Goal: Find specific page/section: Find specific page/section

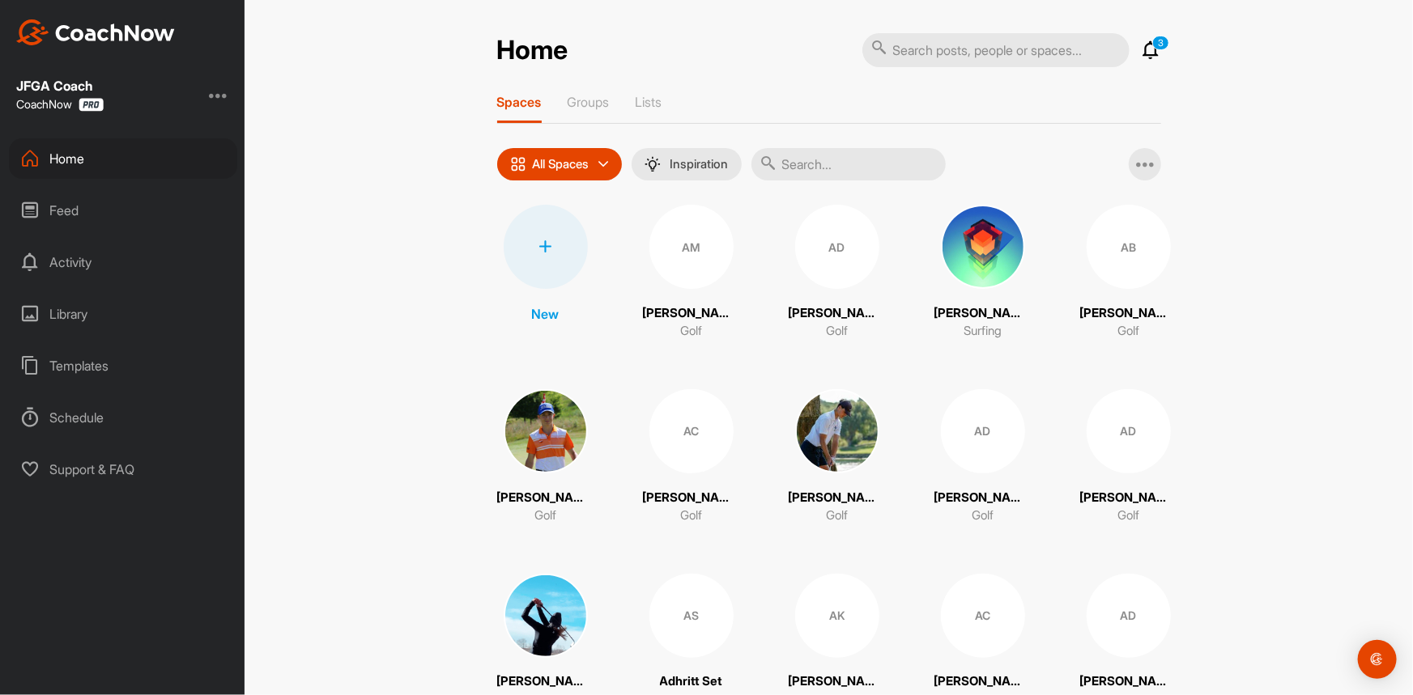
click at [924, 49] on input "text" at bounding box center [995, 50] width 267 height 34
click at [827, 160] on input "text" at bounding box center [848, 164] width 194 height 32
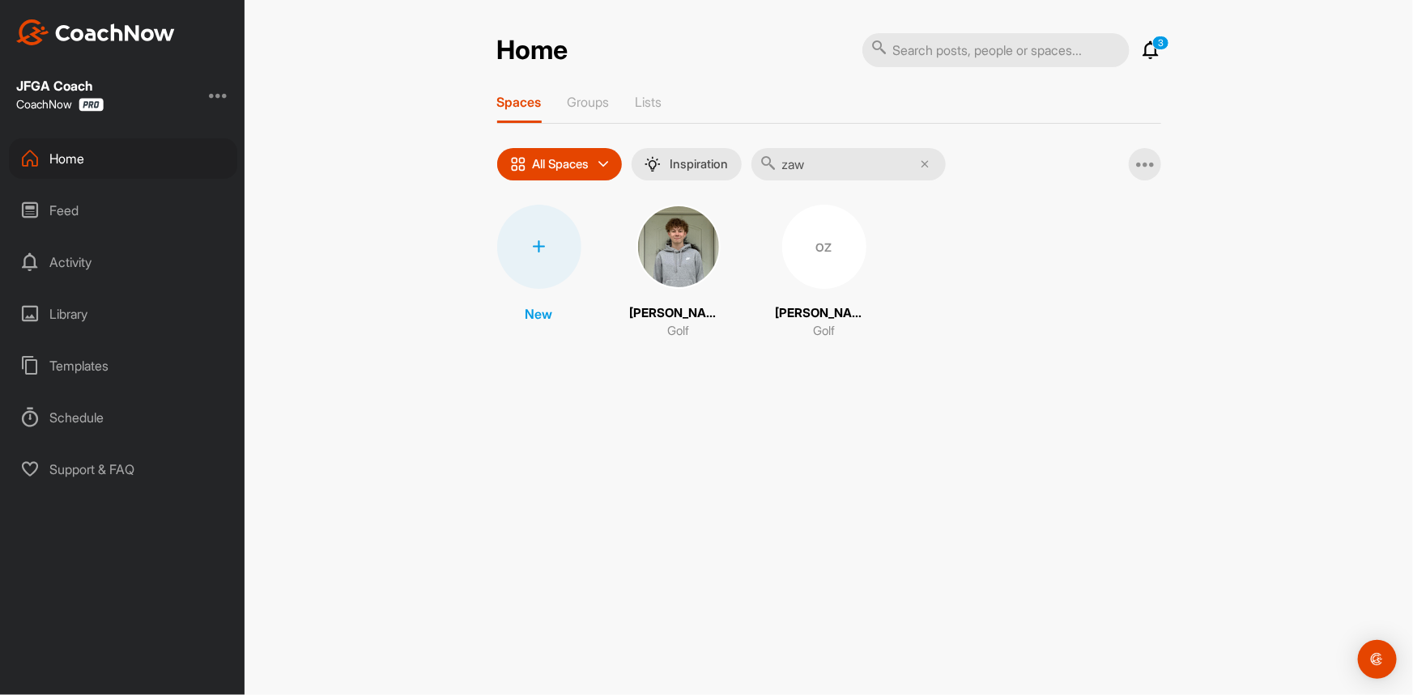
type input "zaw"
click at [810, 245] on div "OZ" at bounding box center [824, 247] width 84 height 84
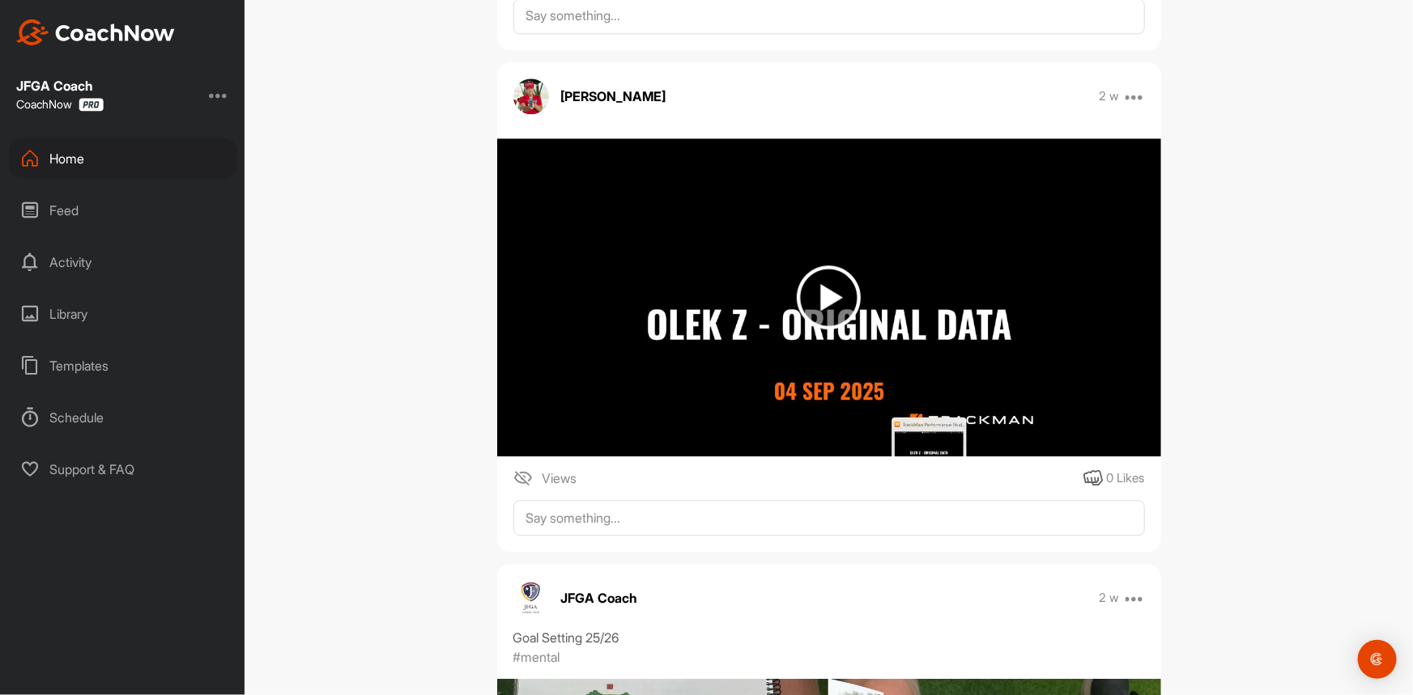
scroll to position [2060, 0]
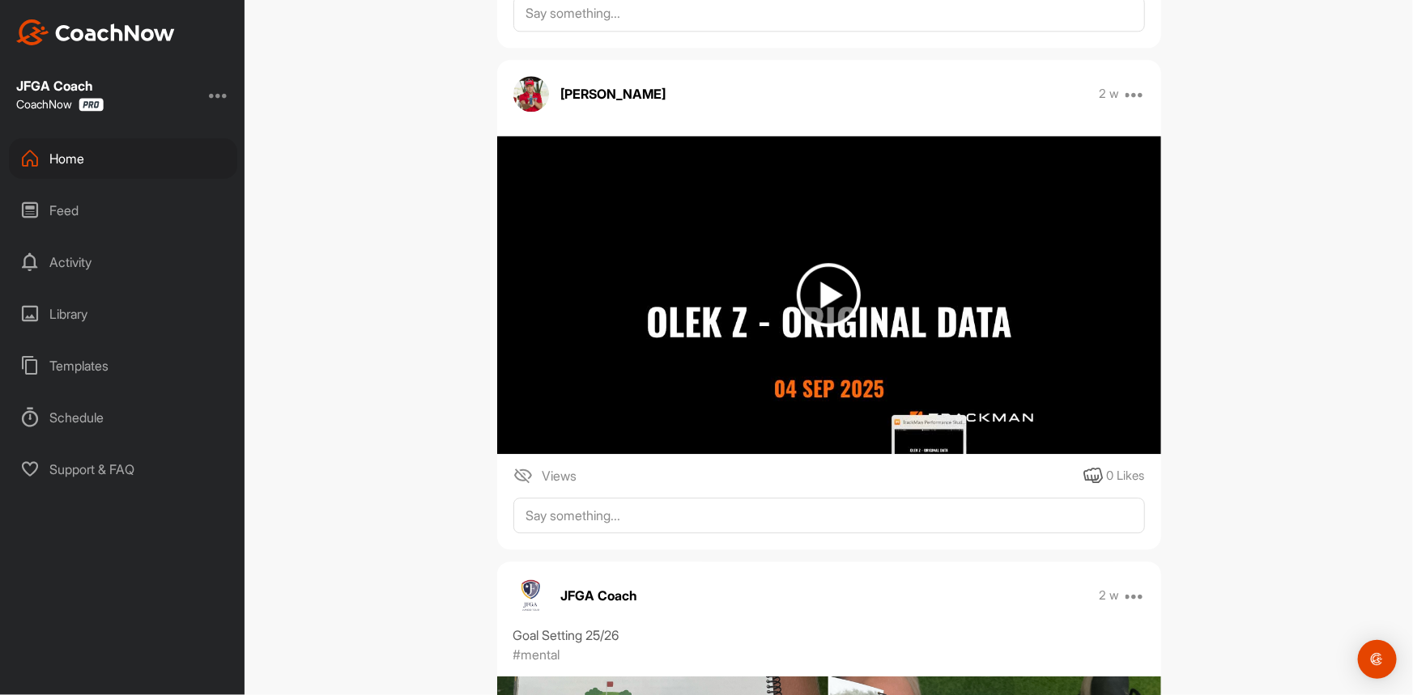
click at [817, 263] on img at bounding box center [829, 295] width 64 height 64
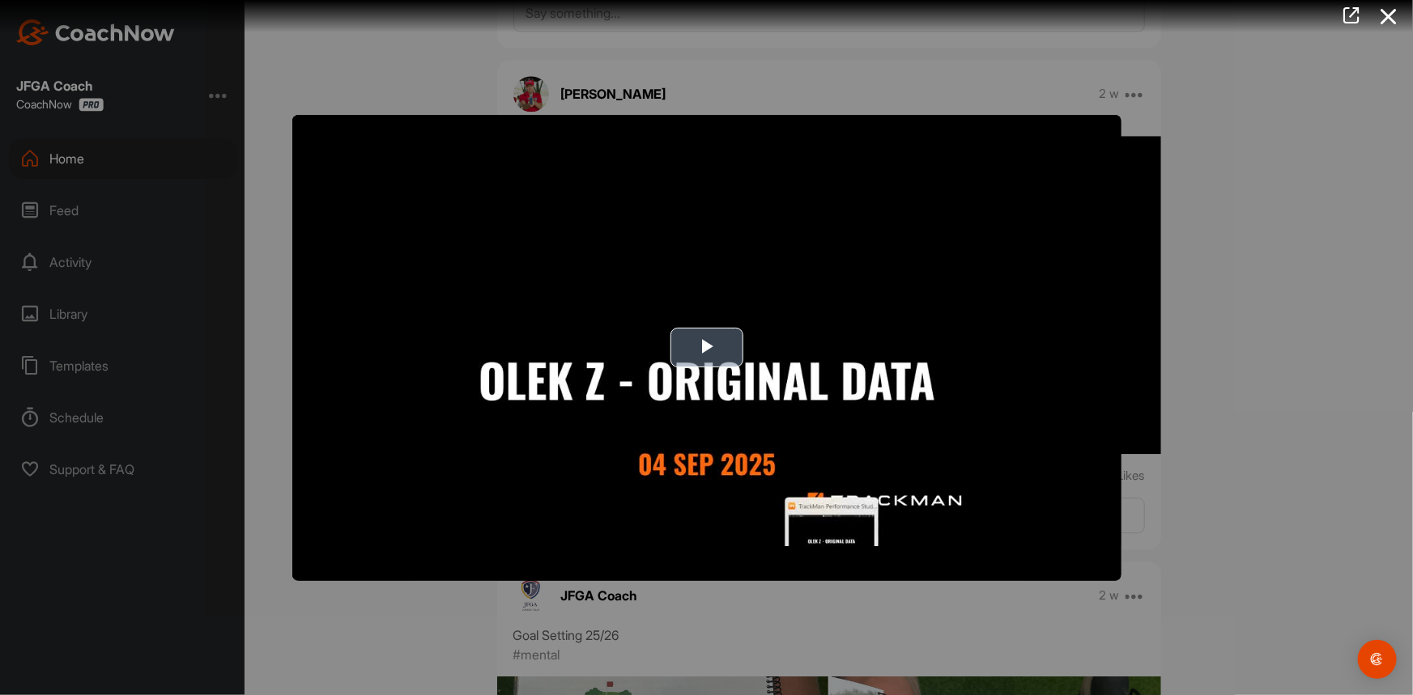
click at [707, 348] on span "Video Player" at bounding box center [707, 348] width 0 height 0
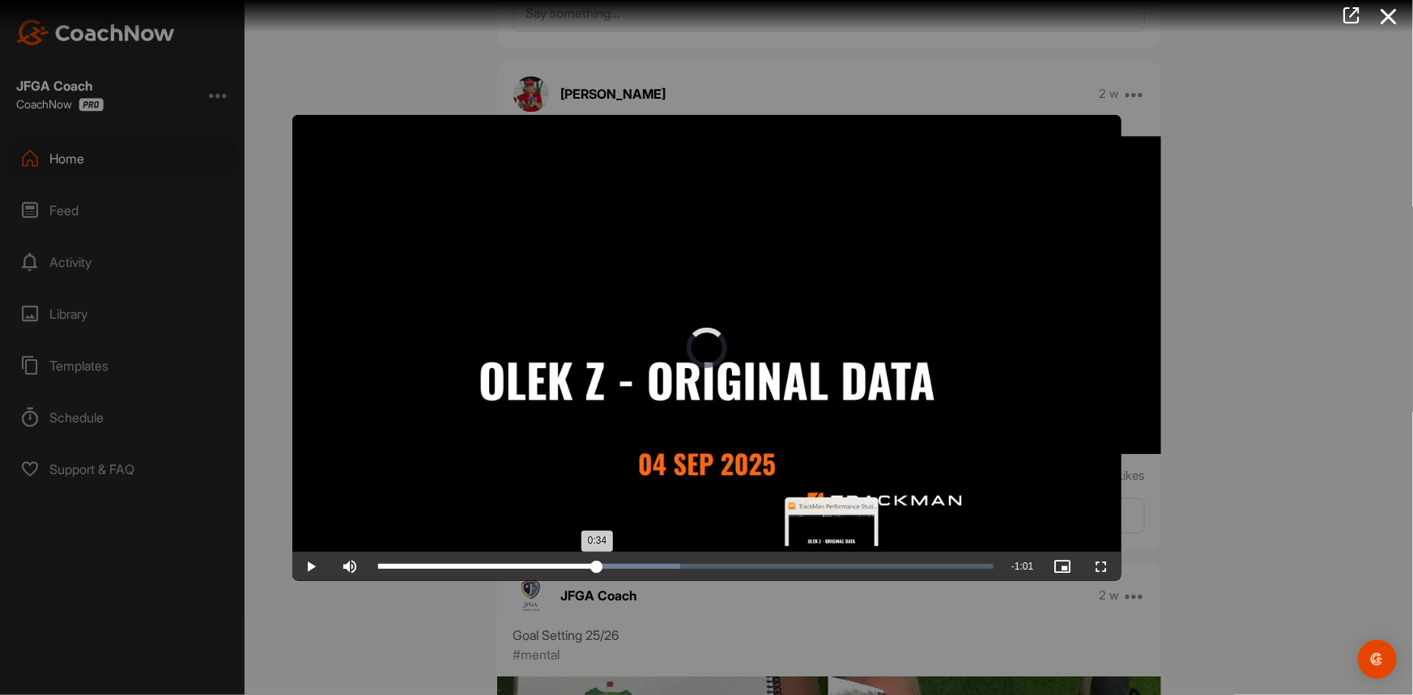
click at [597, 569] on div "Loaded : 49.14% 0:34 0:34" at bounding box center [686, 566] width 632 height 29
click at [563, 565] on div "0:28" at bounding box center [563, 566] width 1 height 5
click at [530, 567] on div "Loaded : 49.14% 0:23 0:23" at bounding box center [686, 566] width 616 height 5
click at [313, 567] on span "Video Player" at bounding box center [311, 567] width 39 height 0
click at [1392, 12] on icon at bounding box center [1388, 17] width 37 height 30
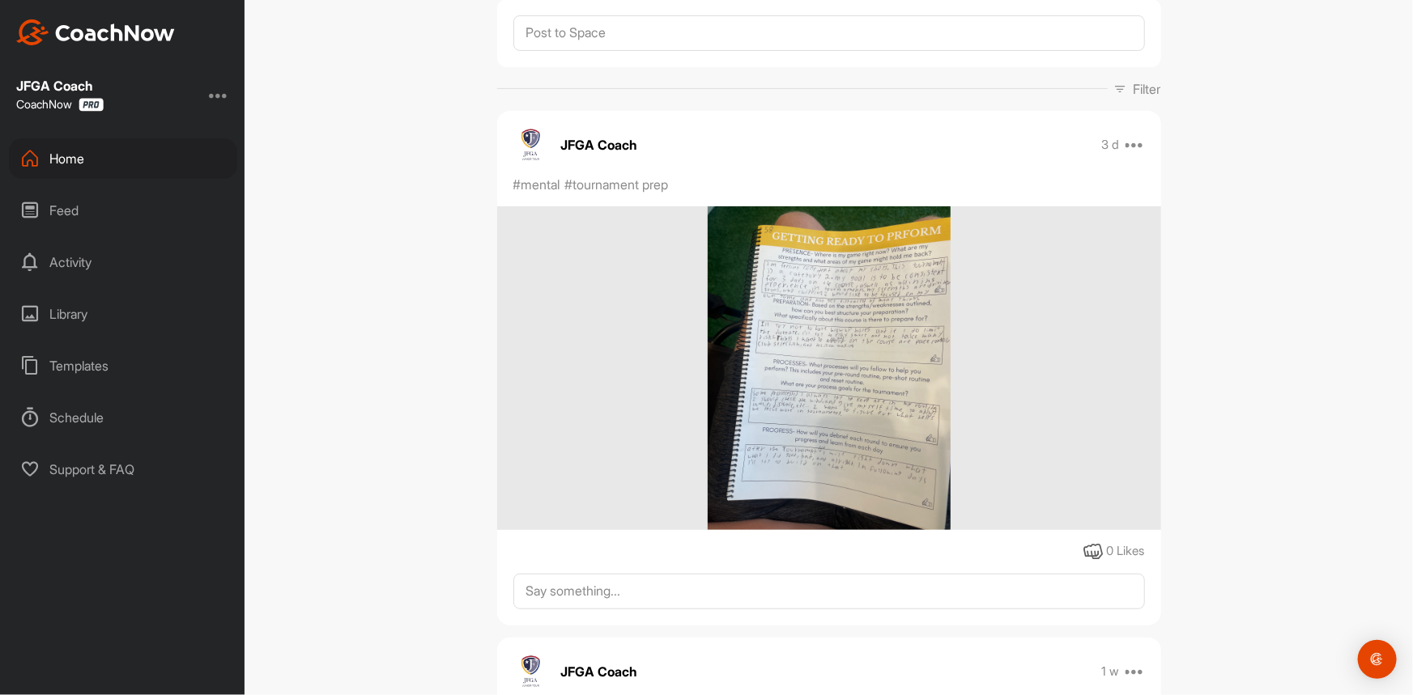
scroll to position [0, 0]
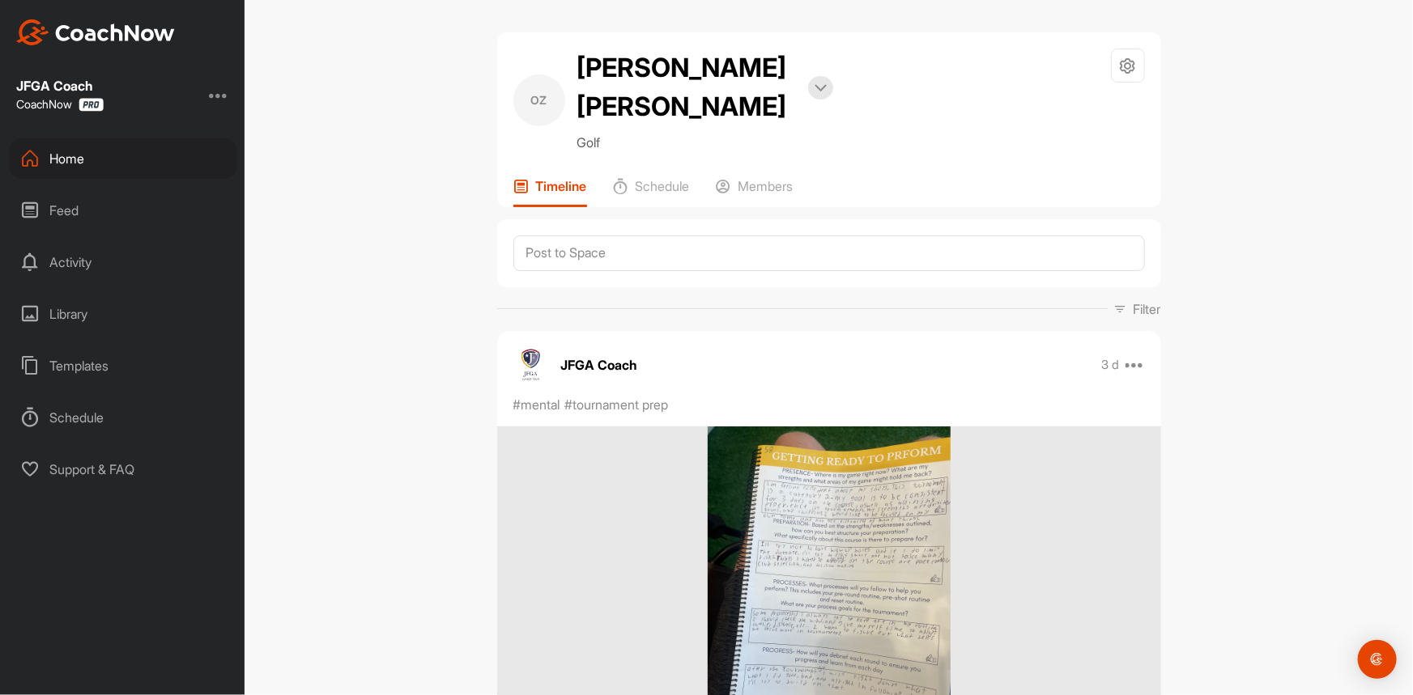
click at [81, 157] on div "Home" at bounding box center [123, 158] width 228 height 40
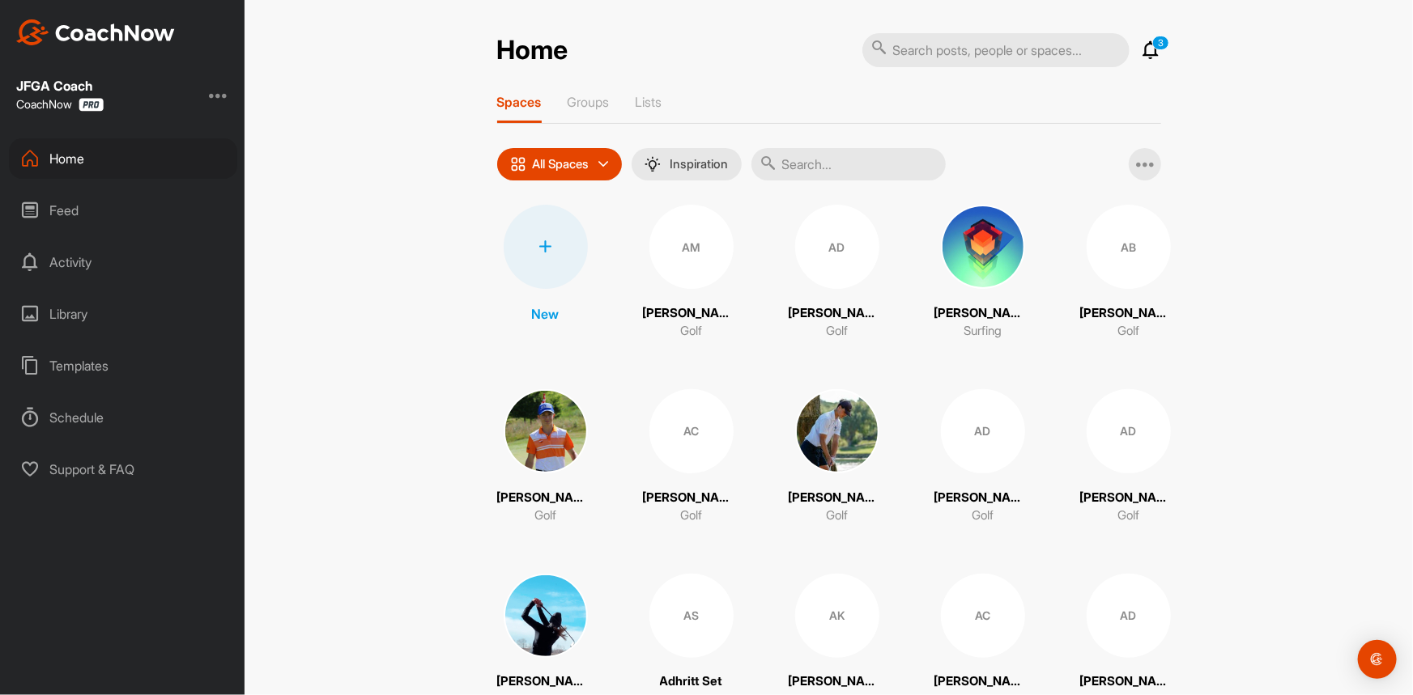
click at [820, 168] on input "text" at bounding box center [848, 164] width 194 height 32
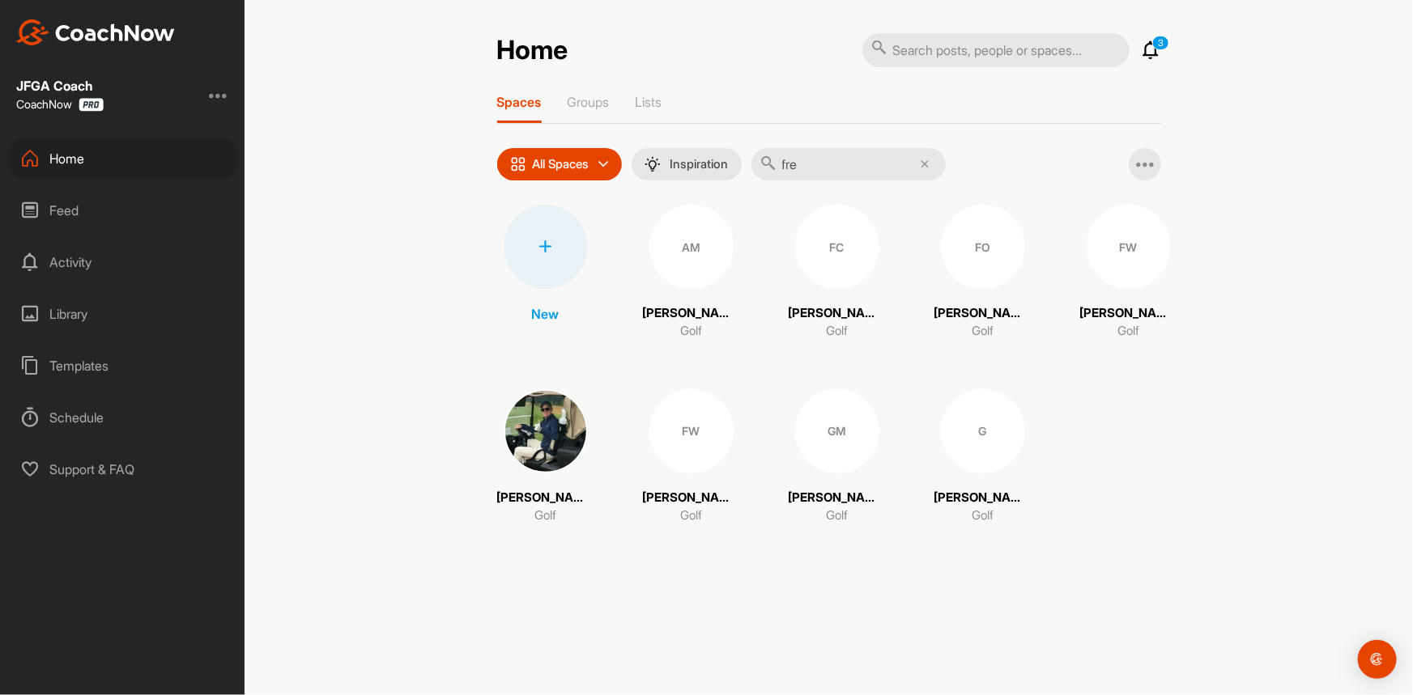
type input "[PERSON_NAME]"
click at [847, 264] on div "FC" at bounding box center [837, 247] width 84 height 84
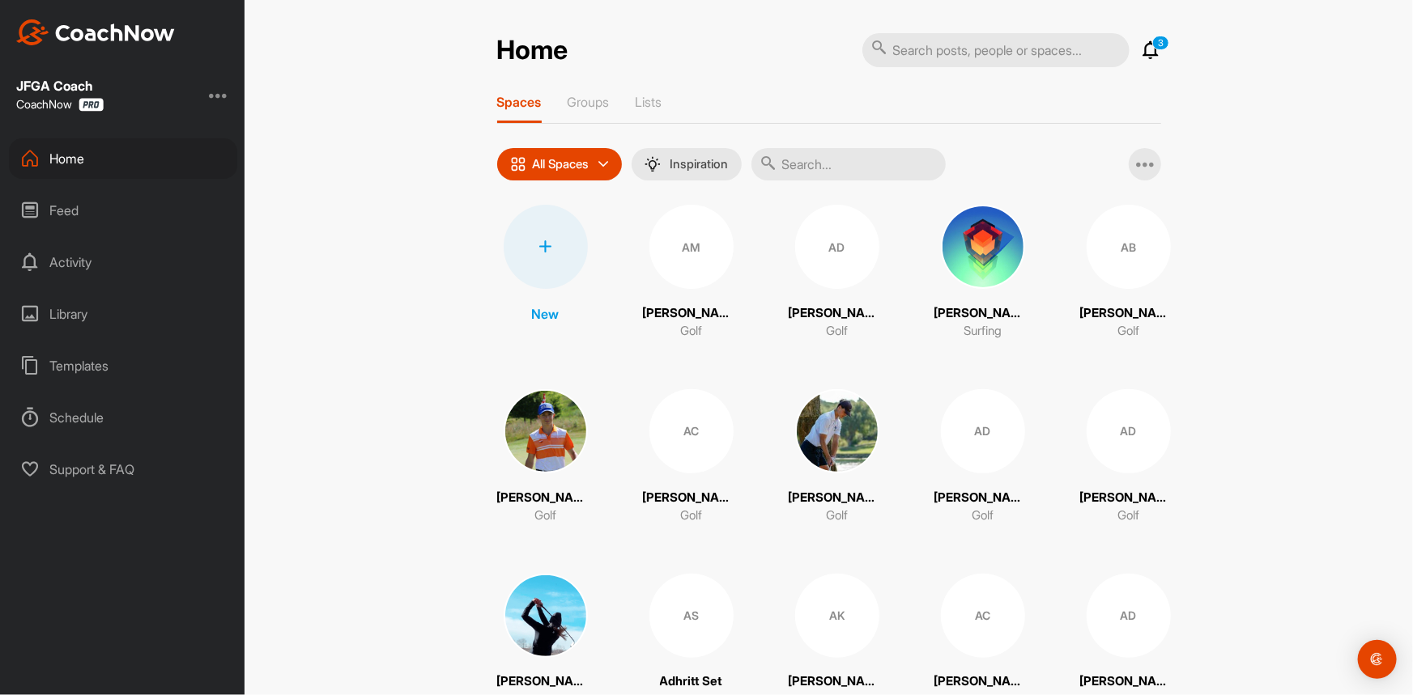
click at [825, 160] on input "text" at bounding box center [848, 164] width 194 height 32
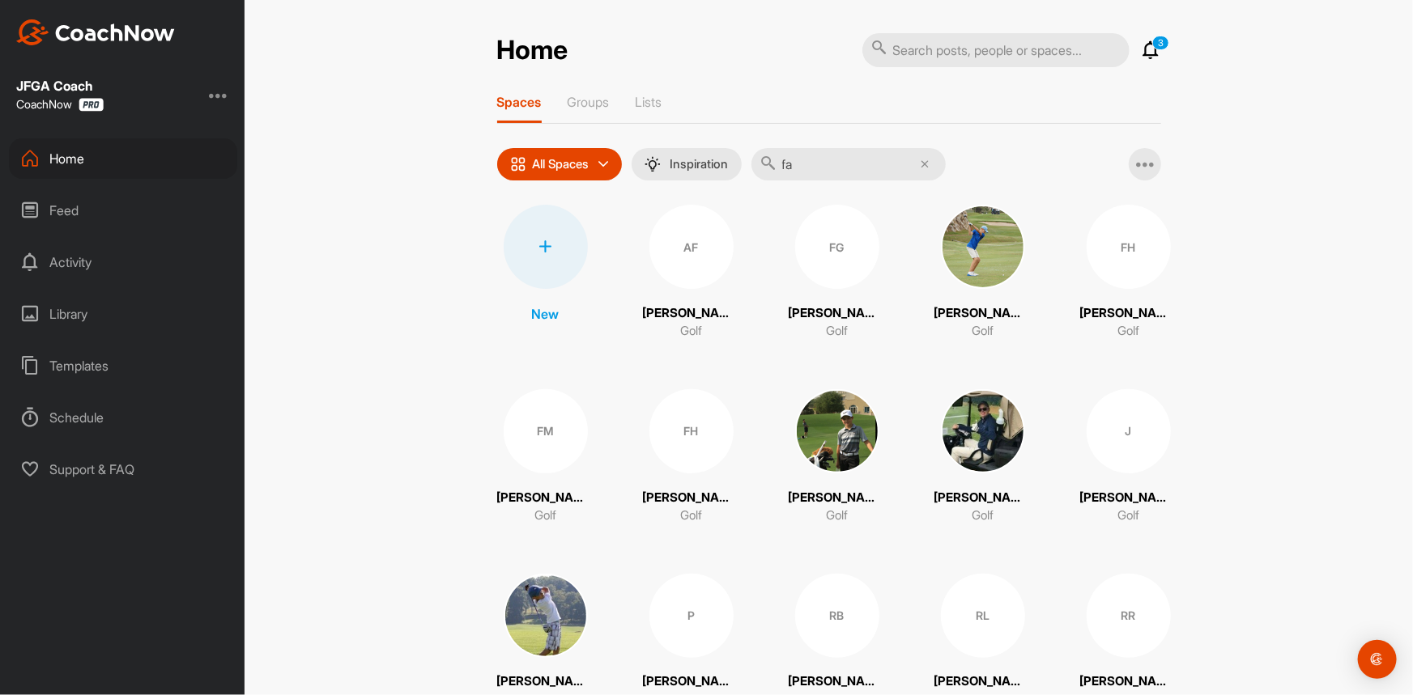
type input "farah"
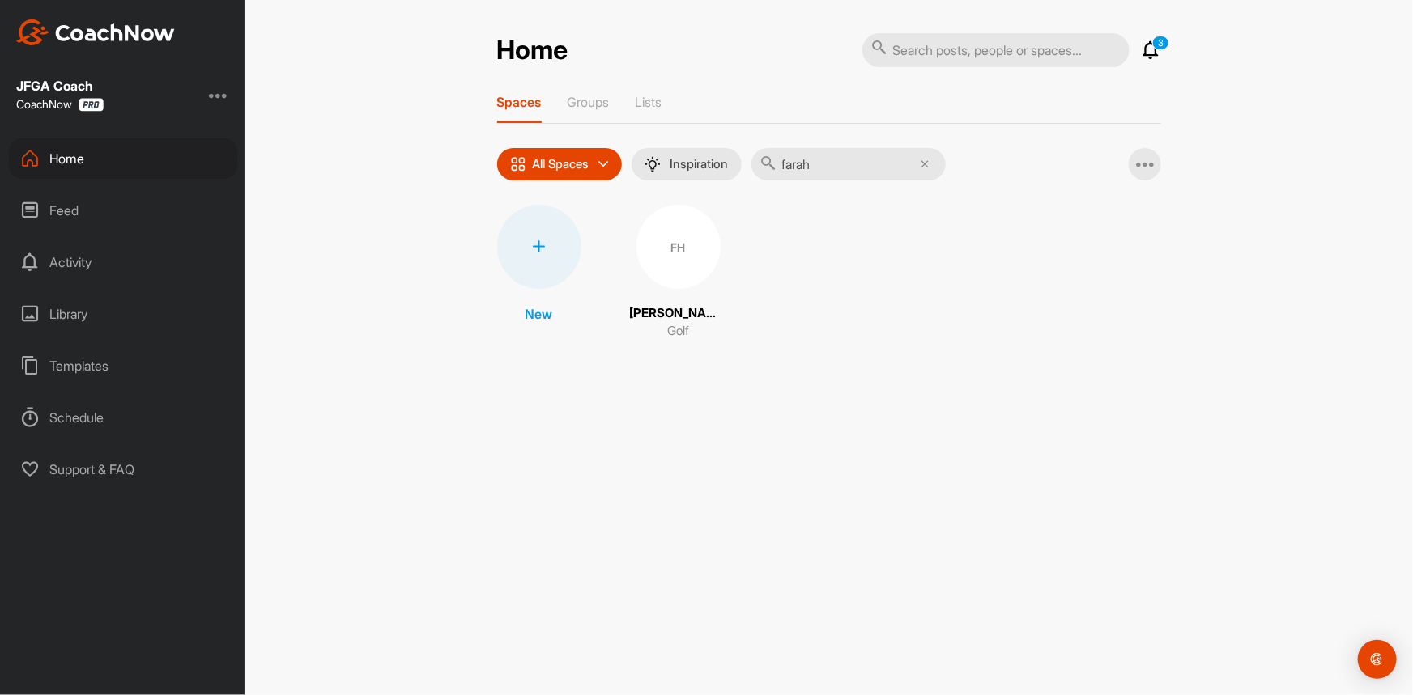
click at [660, 266] on div "FH" at bounding box center [678, 247] width 84 height 84
